Goal: Transaction & Acquisition: Purchase product/service

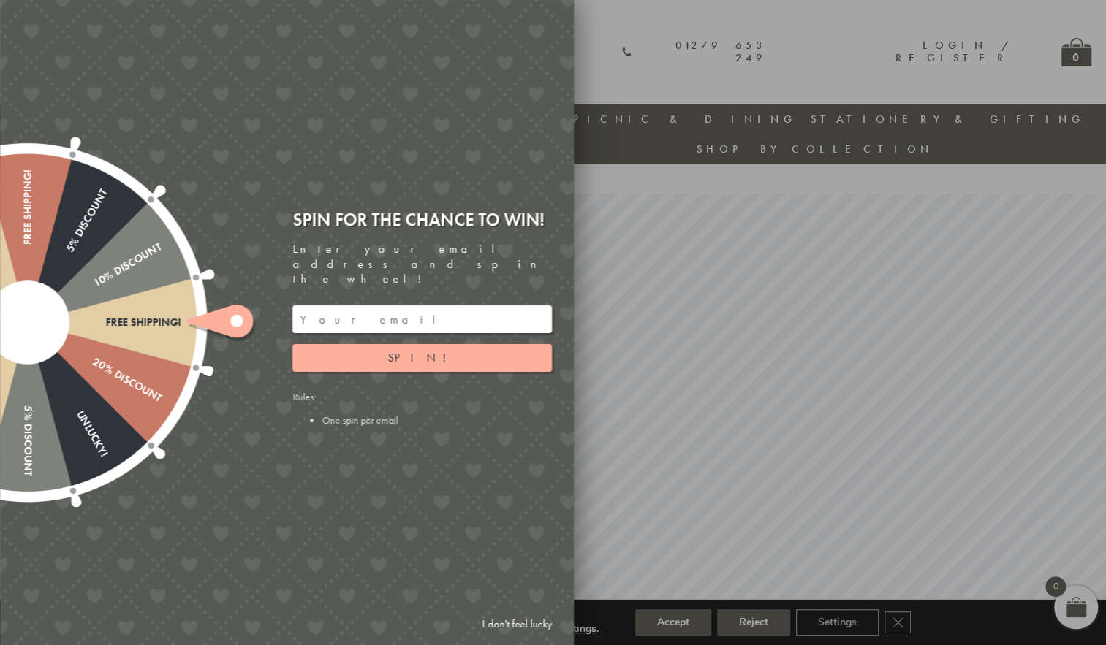
click at [507, 629] on link "I don't feel lucky" at bounding box center [516, 624] width 85 height 27
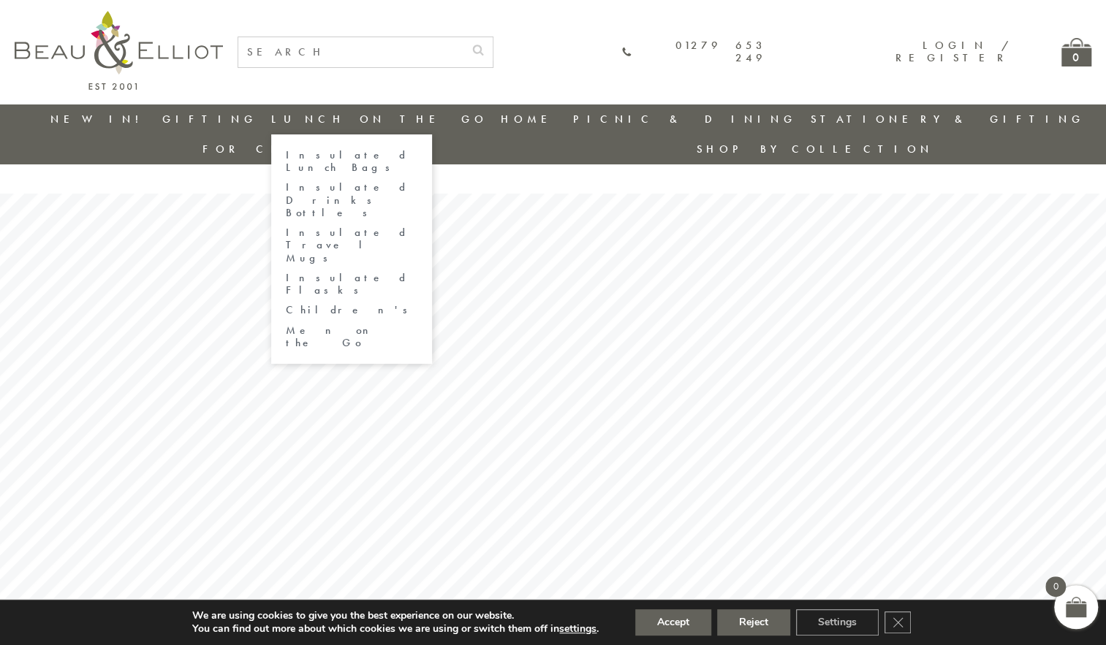
click at [324, 158] on link "Insulated Lunch Bags" at bounding box center [352, 162] width 132 height 26
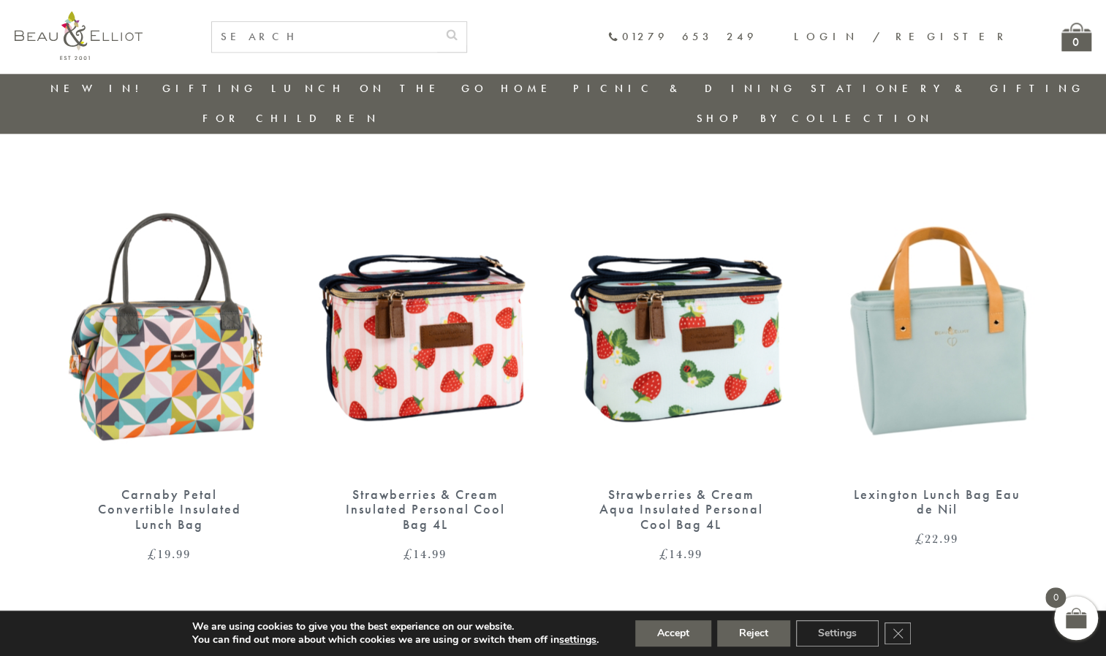
scroll to position [936, 0]
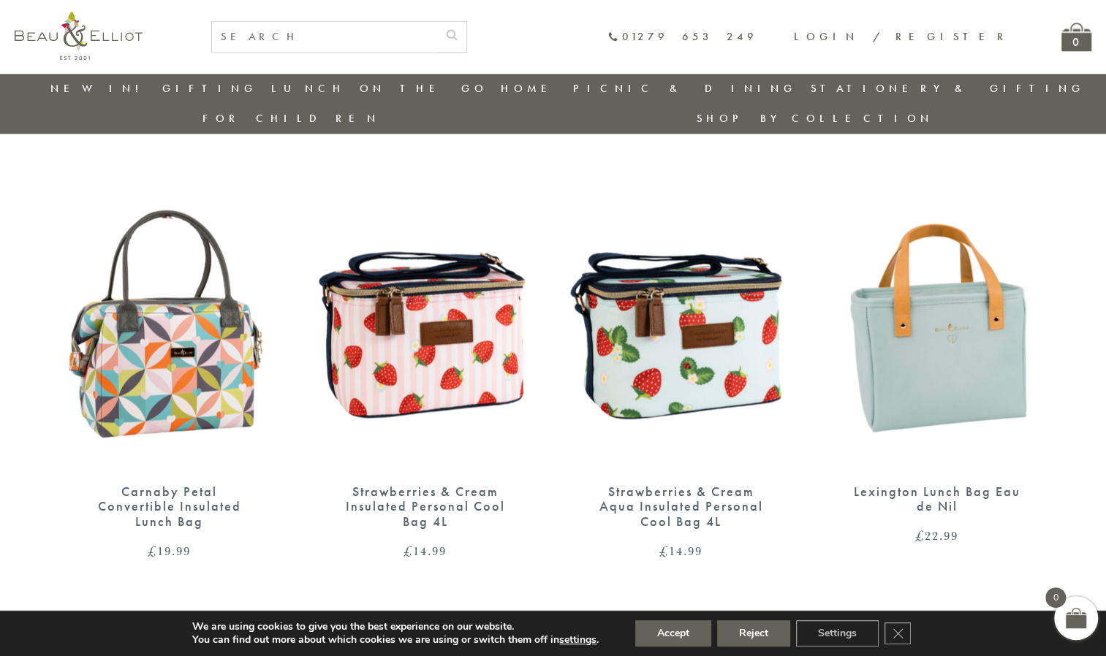
click at [967, 373] on img at bounding box center [937, 324] width 227 height 292
click at [979, 303] on img at bounding box center [937, 324] width 227 height 292
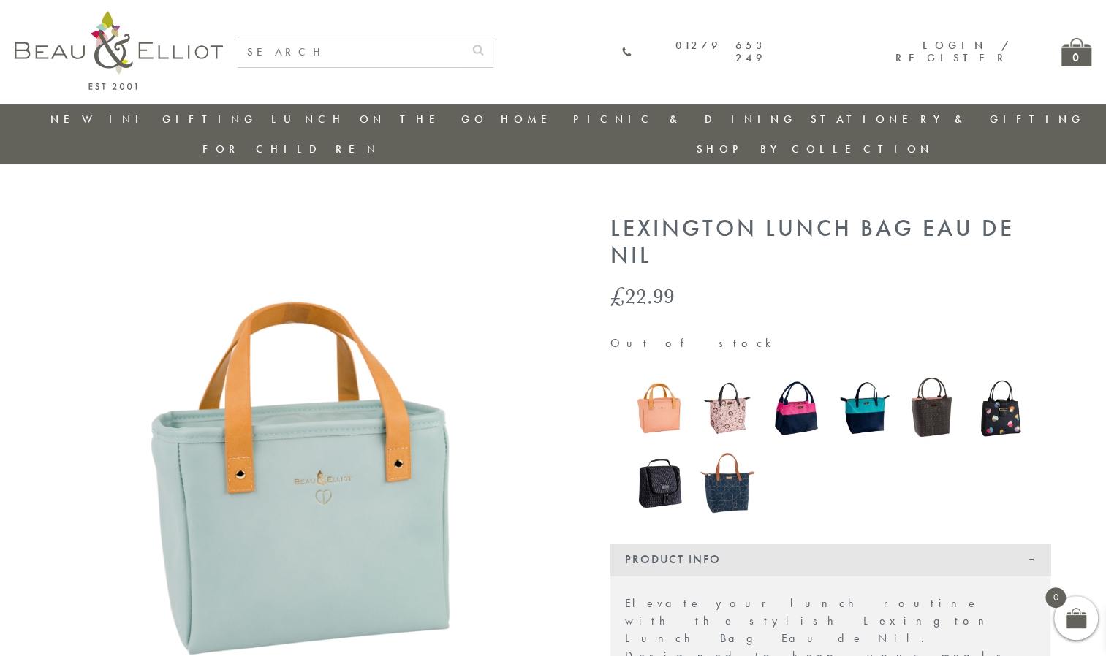
click at [663, 384] on img at bounding box center [659, 408] width 54 height 72
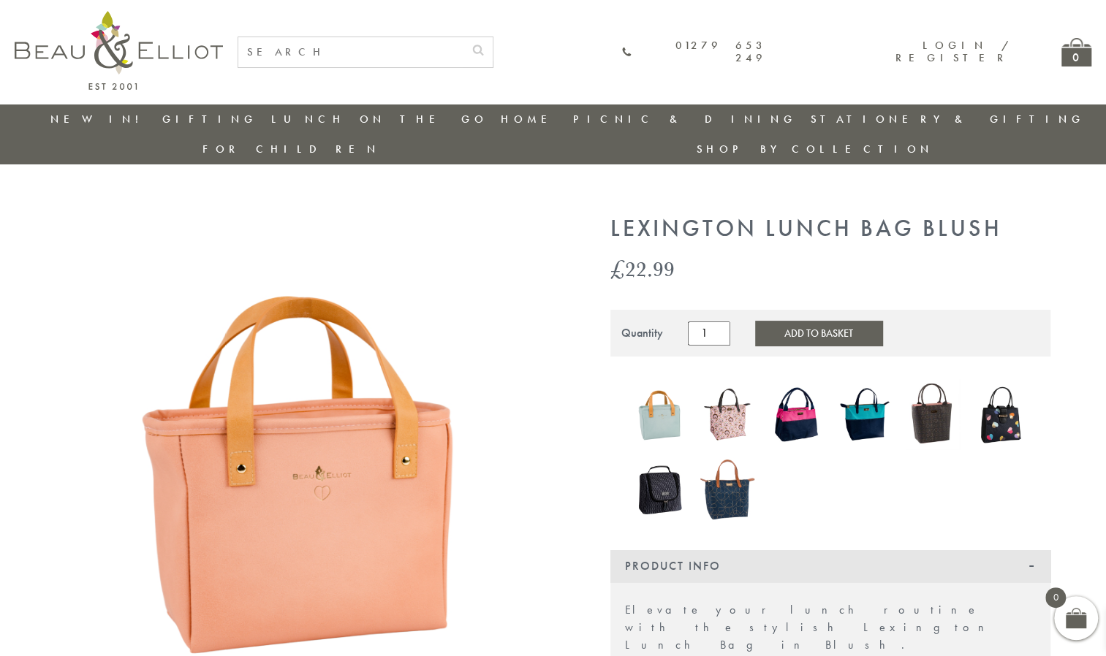
click at [919, 390] on img at bounding box center [933, 414] width 54 height 70
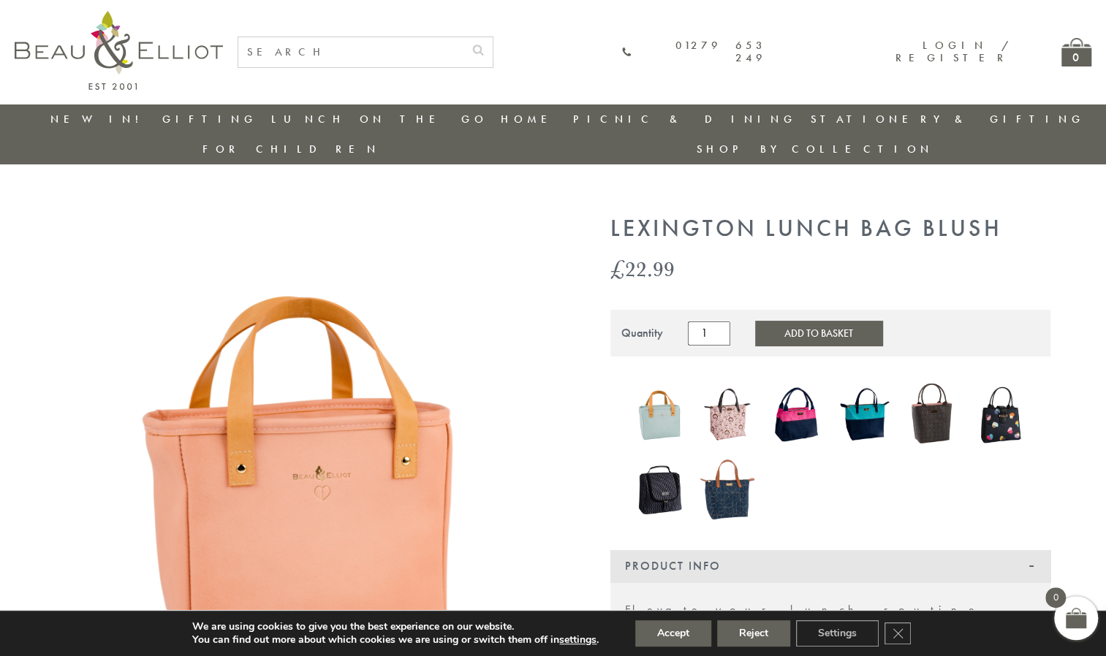
click at [858, 390] on img at bounding box center [865, 414] width 54 height 70
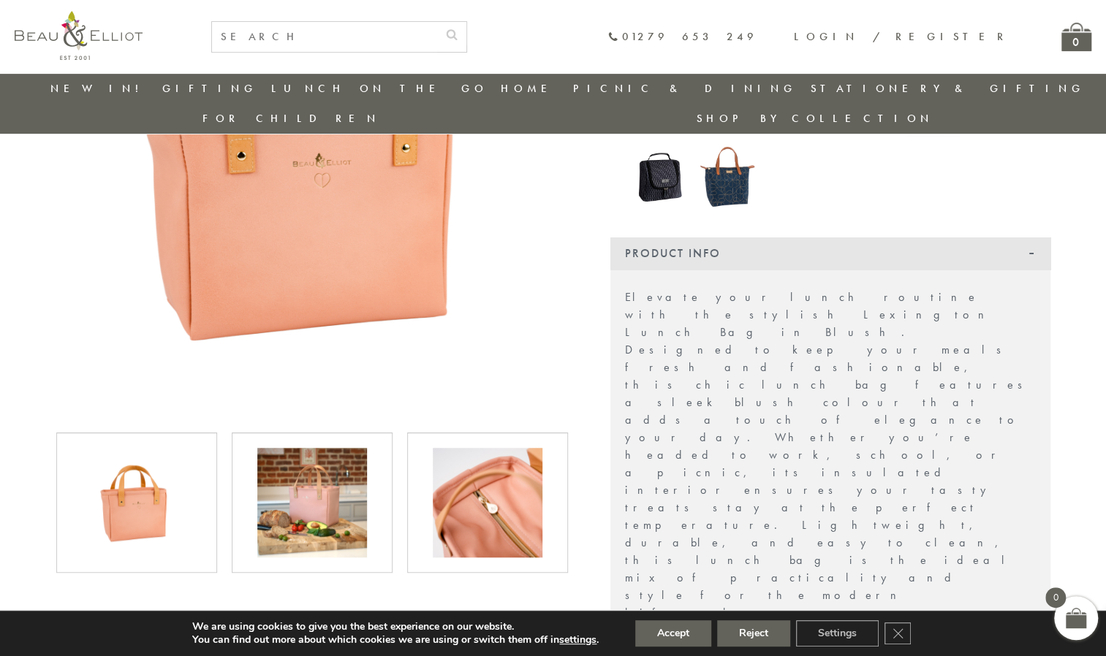
scroll to position [300, 0]
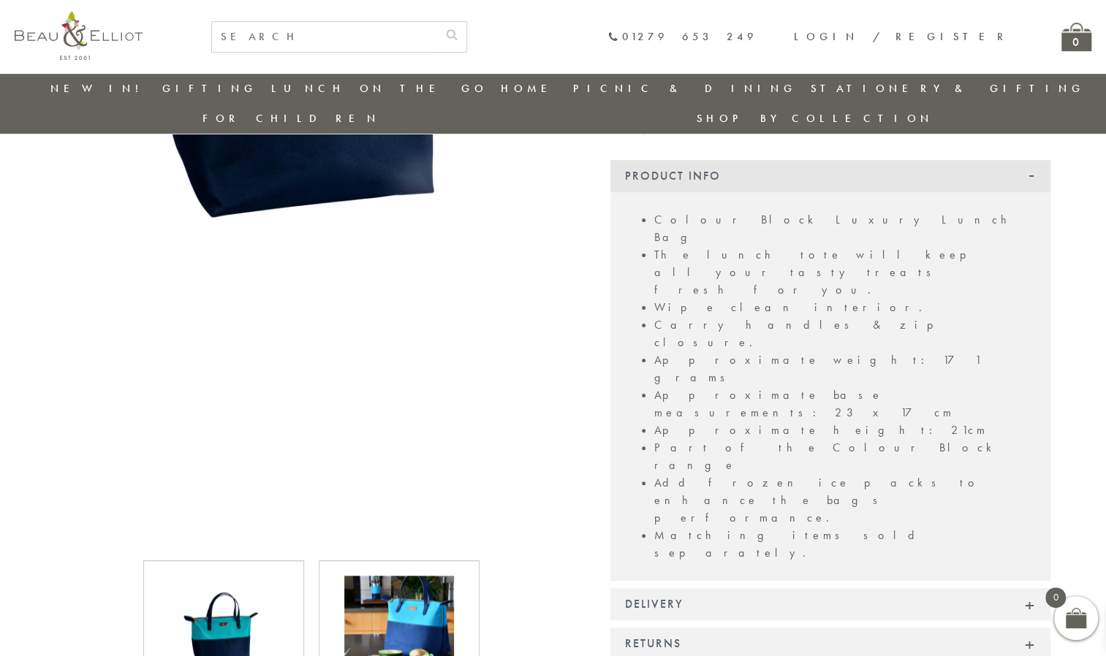
scroll to position [431, 0]
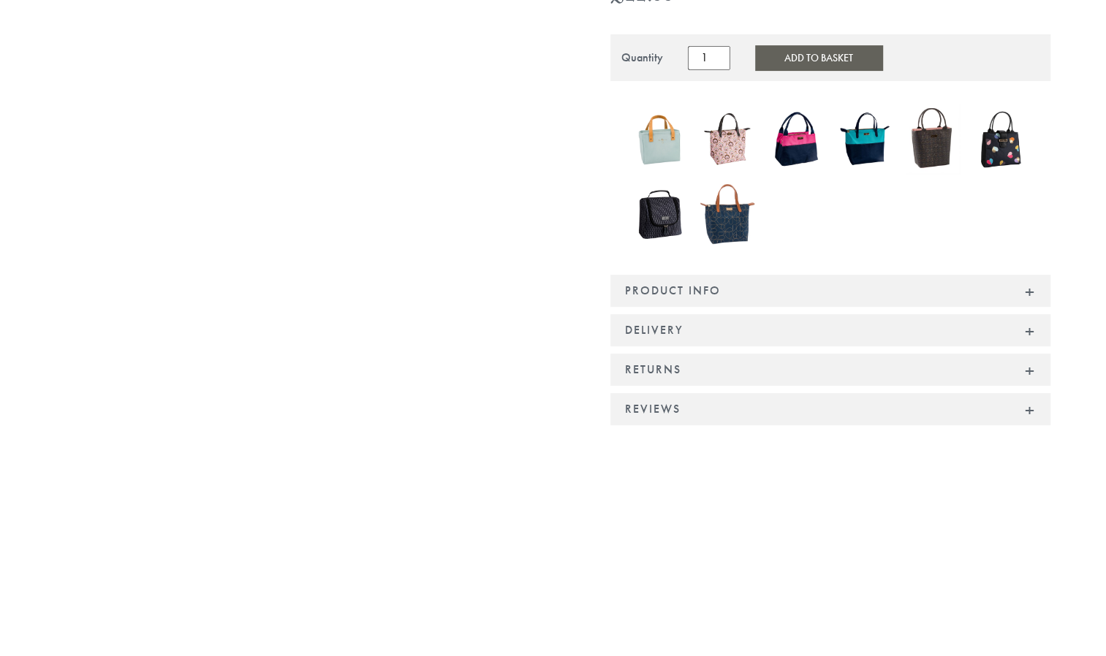
scroll to position [307, 0]
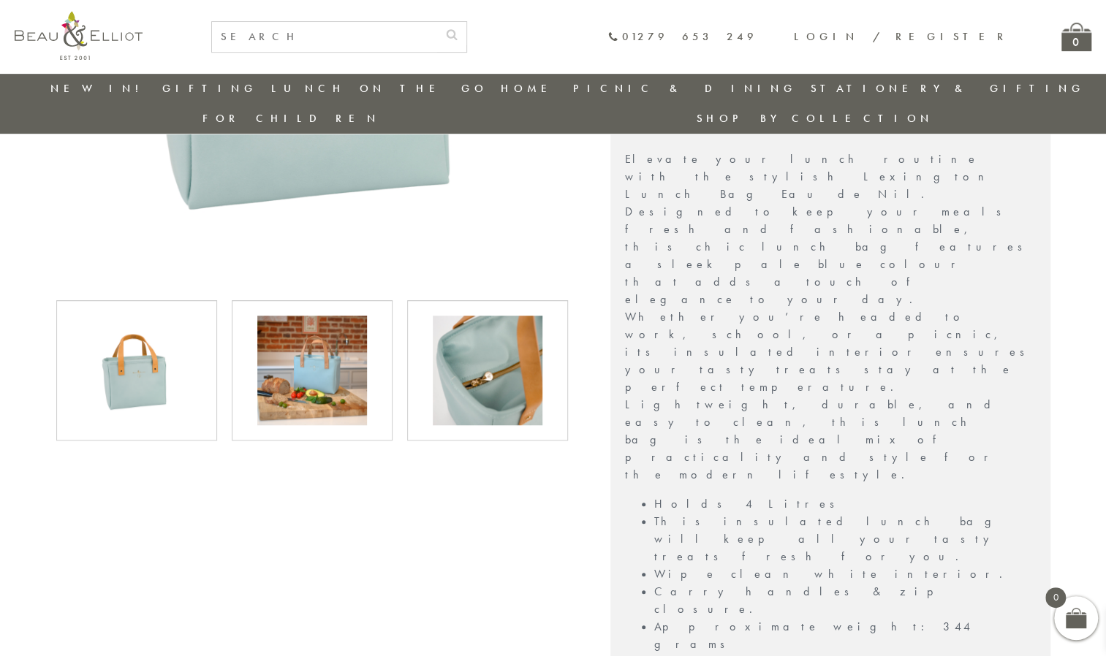
scroll to position [414, 0]
click at [314, 374] on img at bounding box center [312, 371] width 110 height 110
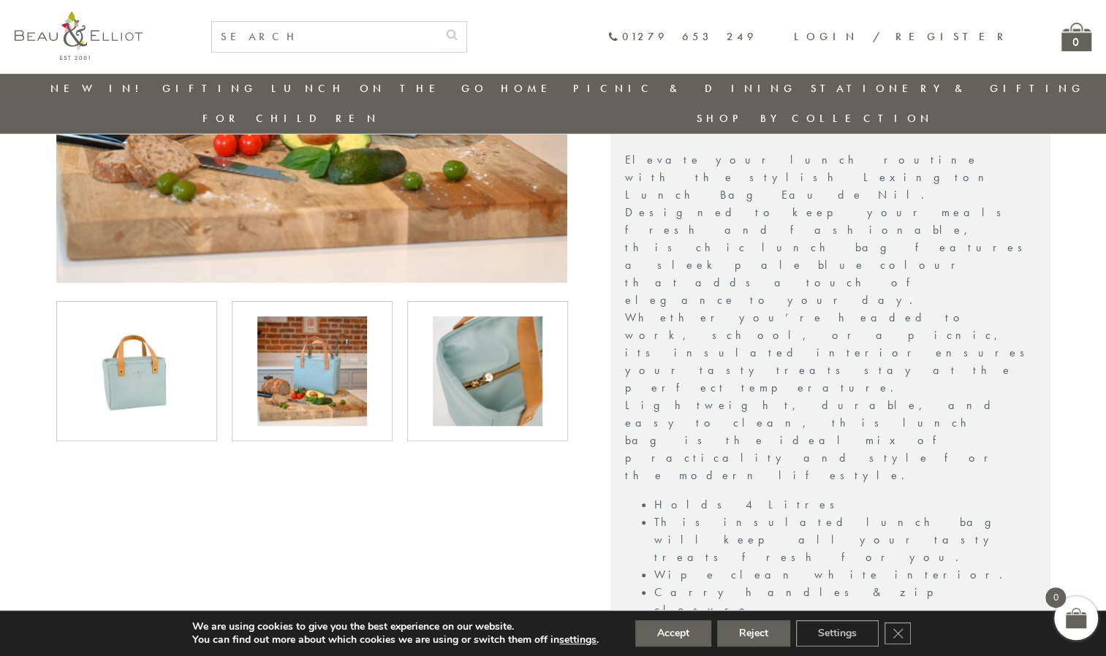
click at [491, 350] on img at bounding box center [488, 371] width 110 height 110
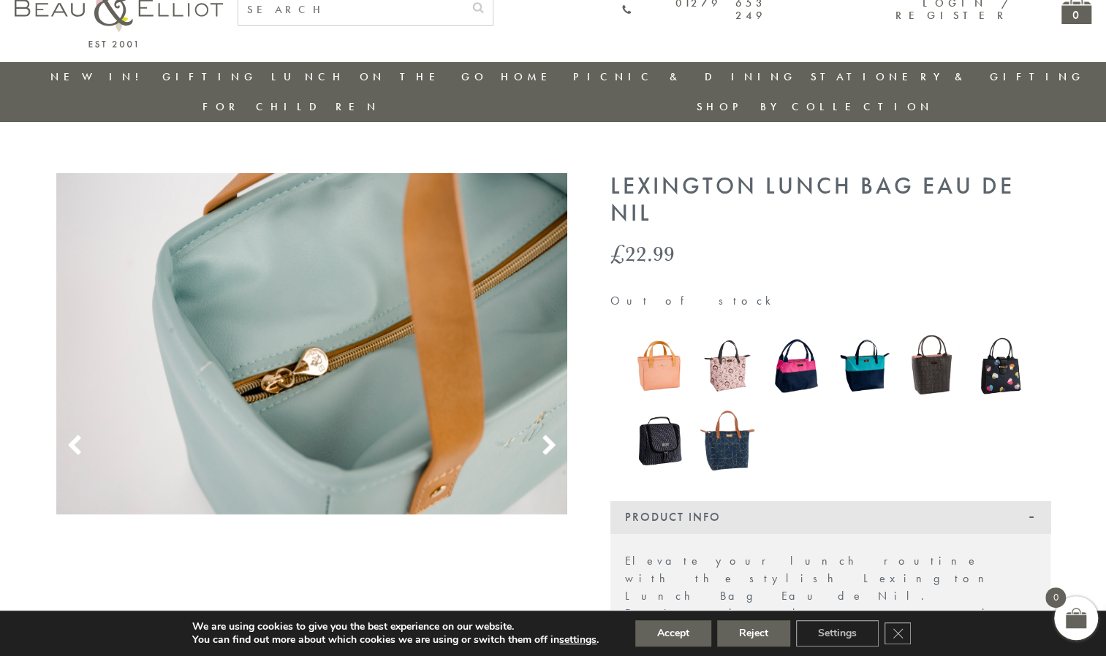
scroll to position [0, 0]
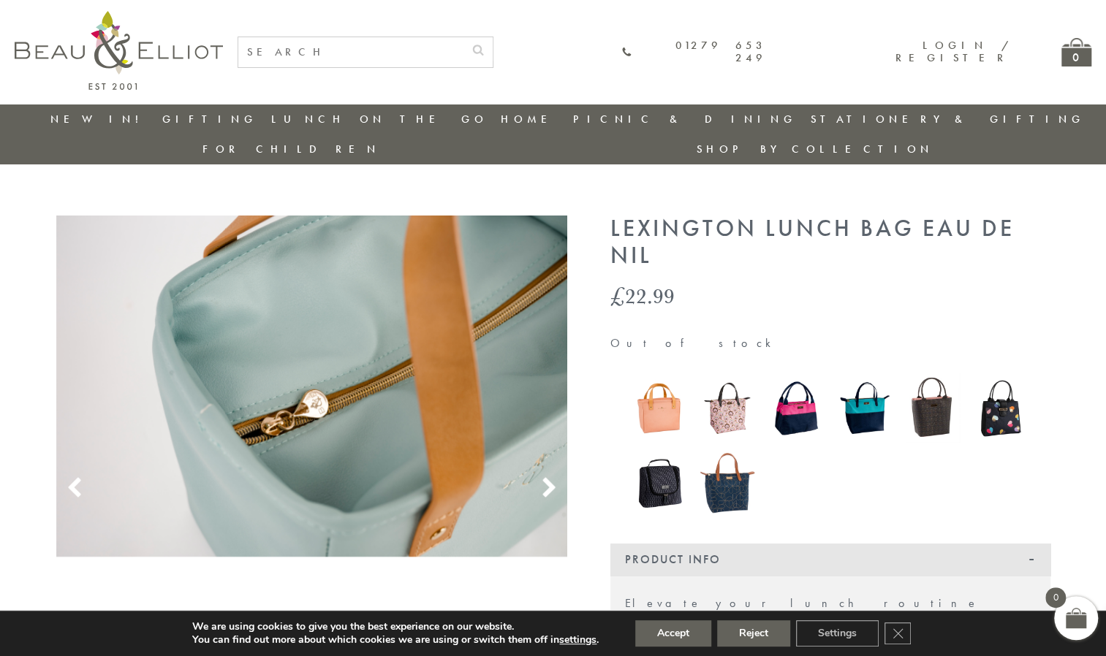
click at [544, 477] on icon at bounding box center [549, 488] width 22 height 22
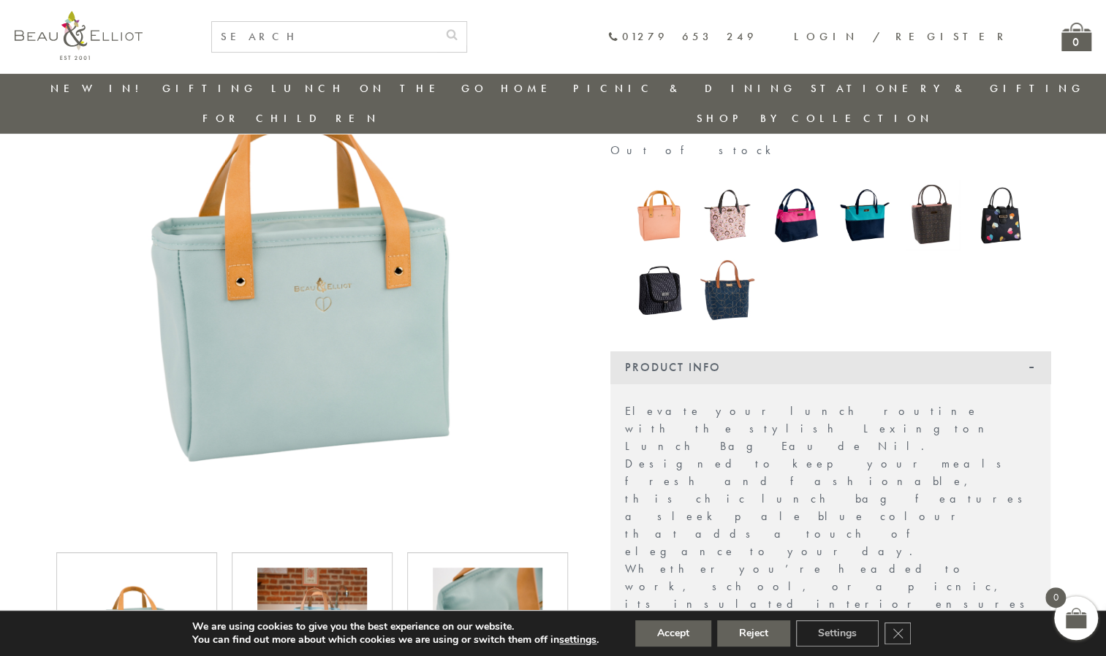
scroll to position [165, 0]
